Goal: Transaction & Acquisition: Book appointment/travel/reservation

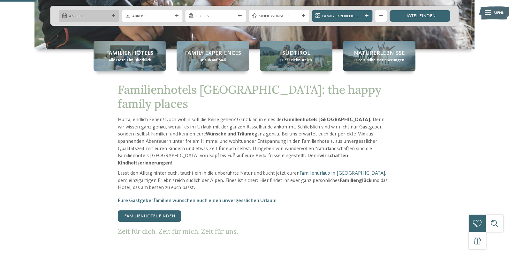
scroll to position [192, 0]
click at [89, 17] on span "Anreise" at bounding box center [89, 16] width 40 height 6
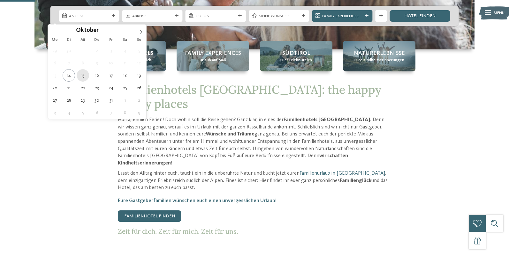
type div "[DATE]"
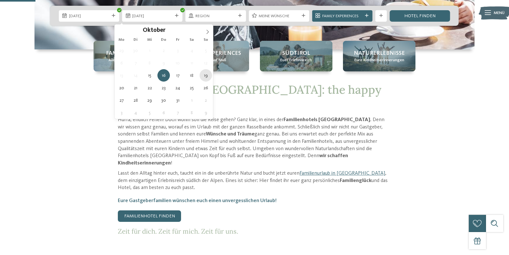
type div "[DATE]"
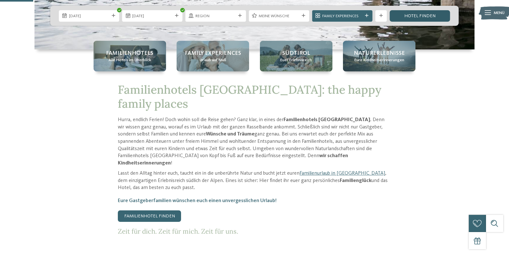
click at [444, 19] on link "Hotel finden" at bounding box center [420, 15] width 60 height 11
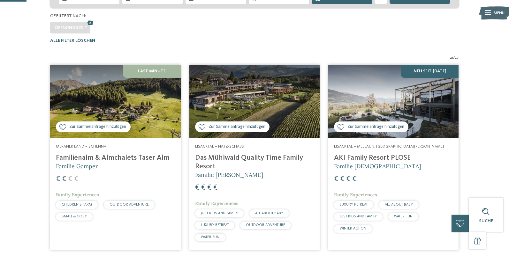
scroll to position [64, 0]
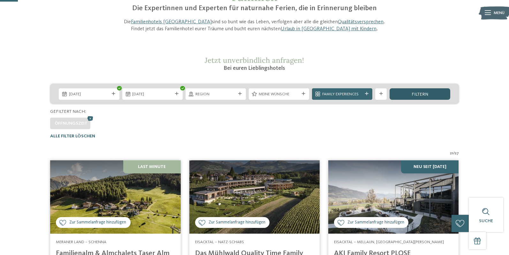
click at [419, 100] on div "filtern" at bounding box center [420, 93] width 60 height 11
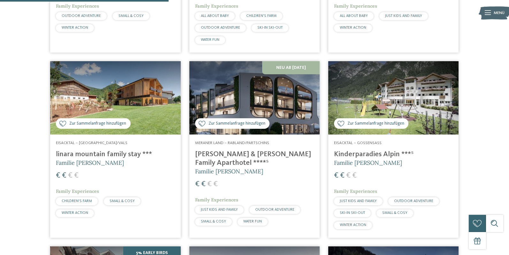
scroll to position [607, 0]
